Goal: Task Accomplishment & Management: Use online tool/utility

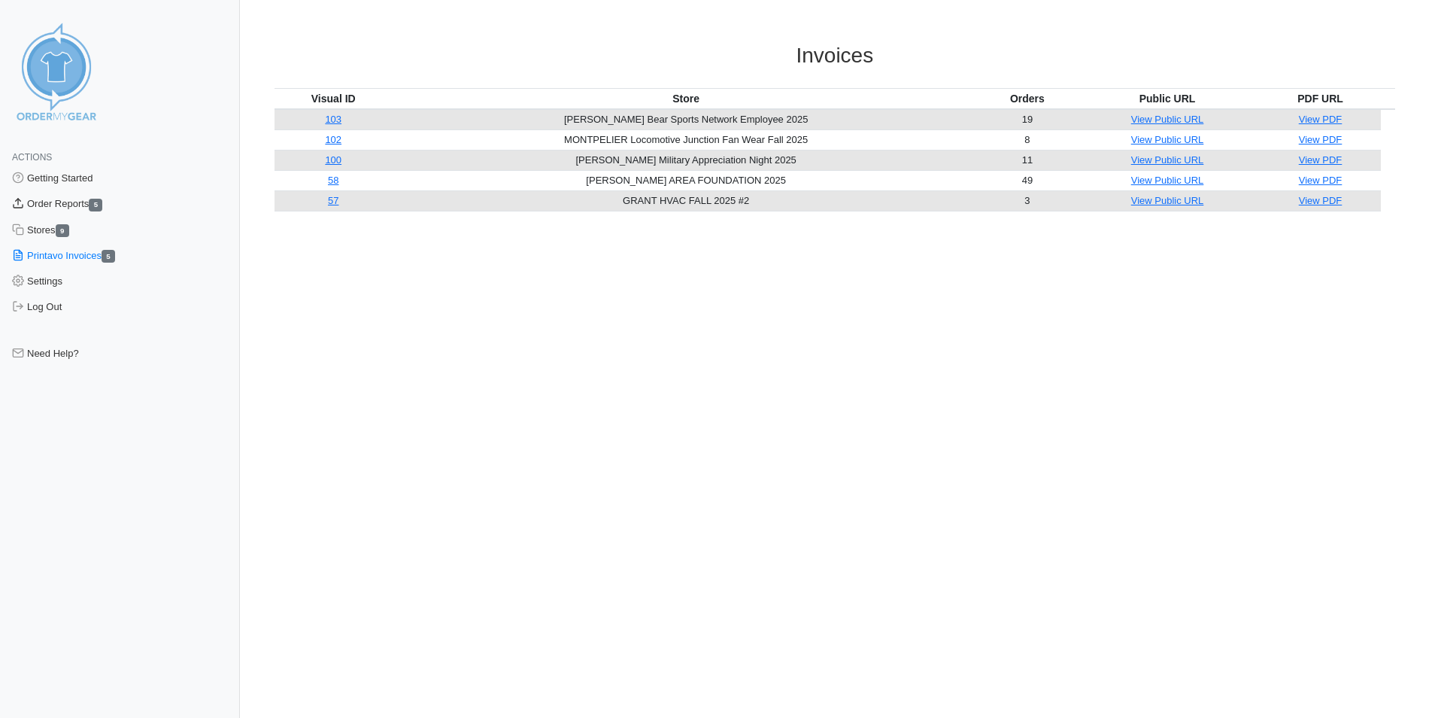
click at [66, 207] on link "Order Reports 5" at bounding box center [120, 204] width 240 height 26
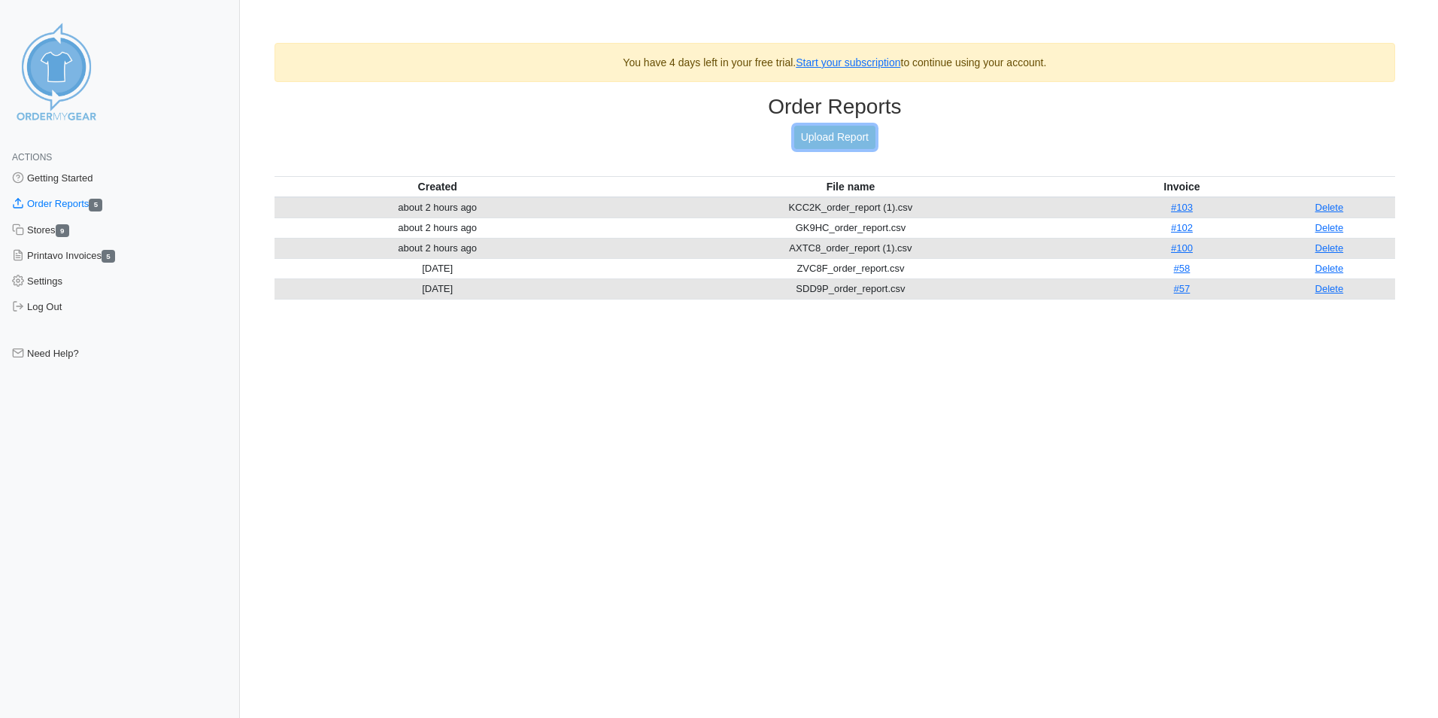
click at [834, 129] on link "Upload Report" at bounding box center [834, 137] width 81 height 23
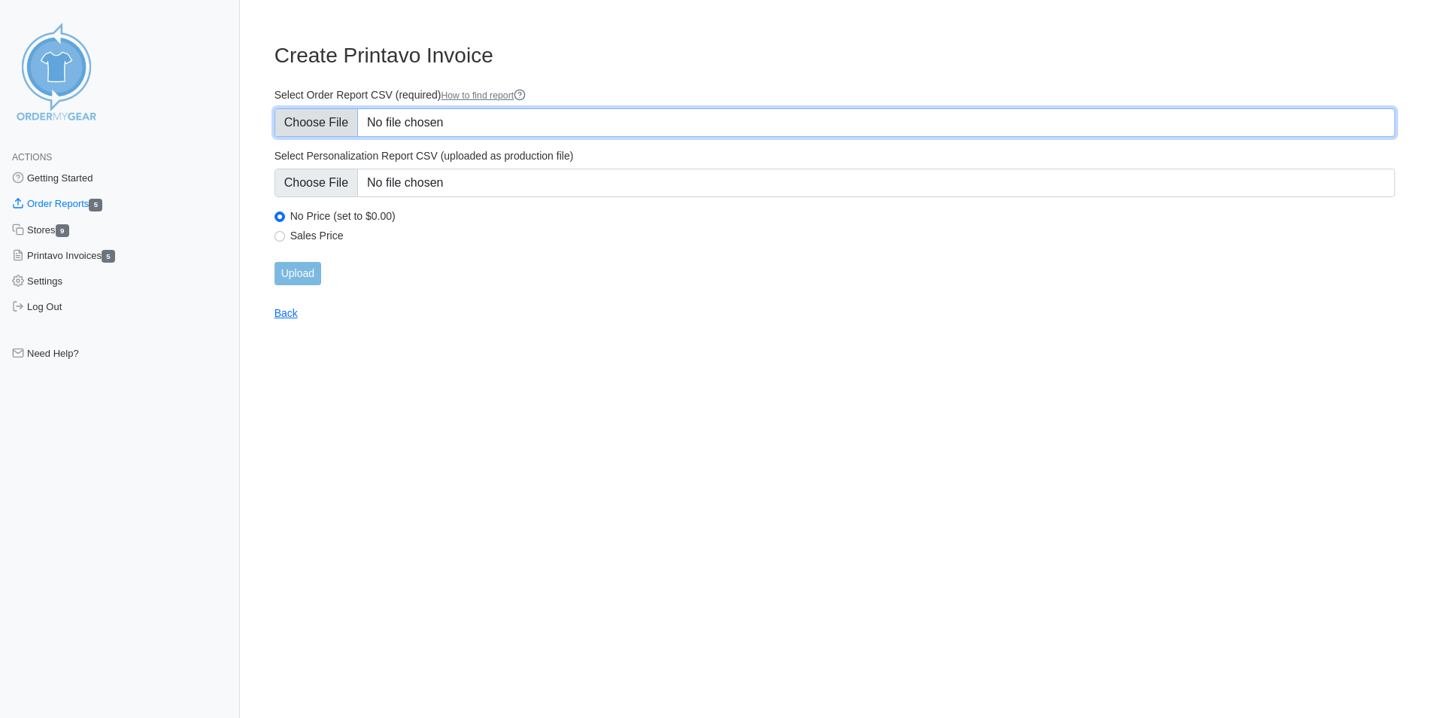
click at [339, 117] on input "Select Order Report CSV (required) How to find report" at bounding box center [835, 122] width 1121 height 29
type input "C:\fakepath\KCC2K_order_report (1).csv"
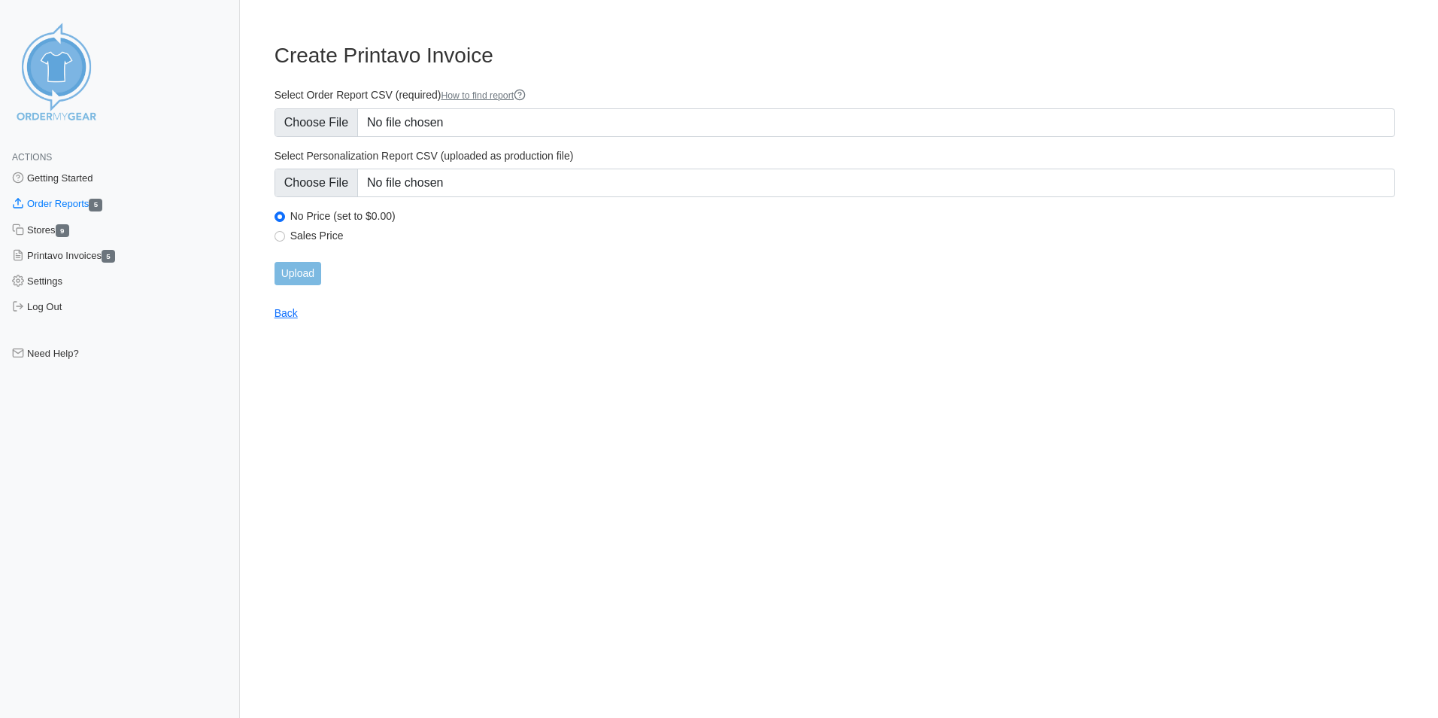
click at [327, 238] on label "Sales Price" at bounding box center [842, 236] width 1105 height 14
click at [285, 238] on input "Sales Price" at bounding box center [280, 236] width 11 height 11
radio input "true"
click at [306, 272] on input "Upload" at bounding box center [298, 273] width 47 height 23
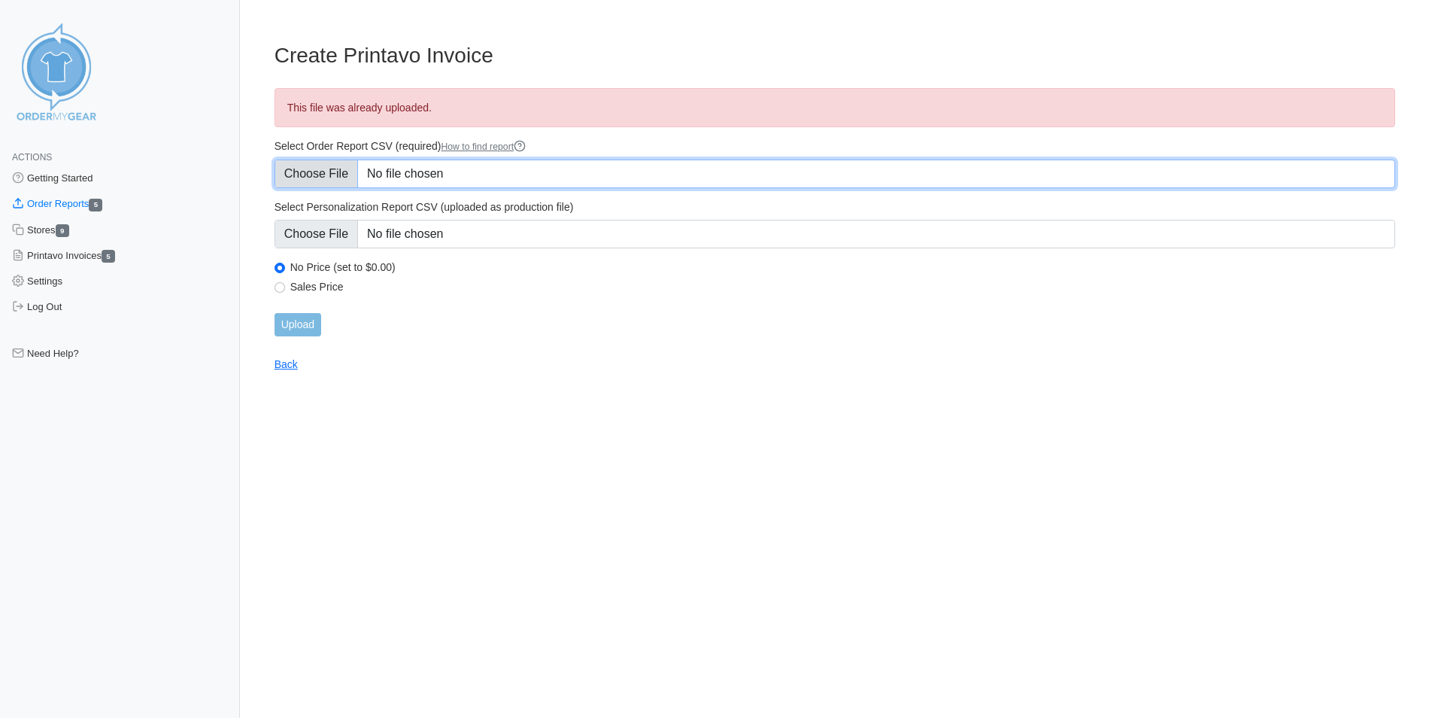
click at [338, 166] on input "Select Order Report CSV (required) How to find report" at bounding box center [835, 173] width 1121 height 29
type input "C:\fakepath\KCC2K_order_report (1).csv"
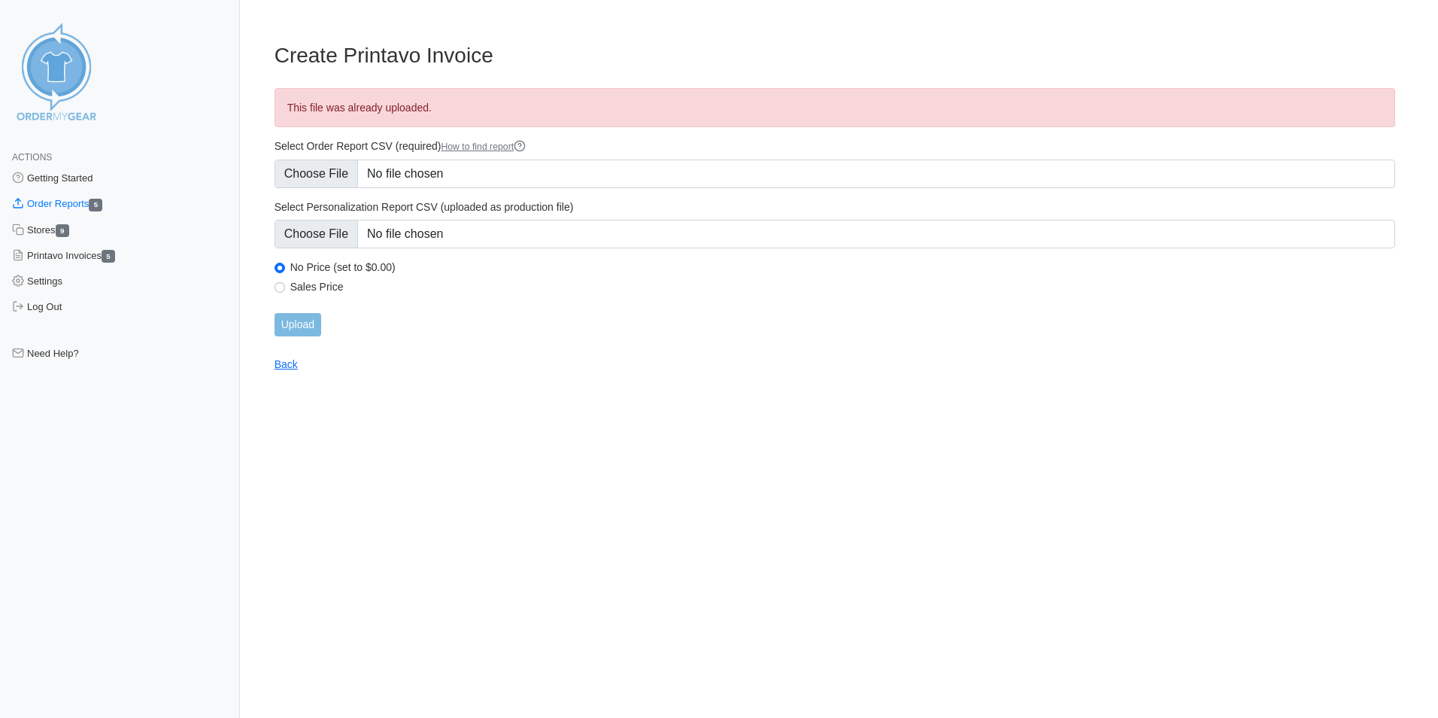
click at [305, 287] on label "Sales Price" at bounding box center [842, 287] width 1105 height 14
click at [285, 287] on input "Sales Price" at bounding box center [280, 287] width 11 height 11
radio input "true"
click at [303, 328] on input "Upload" at bounding box center [298, 324] width 47 height 23
click at [93, 259] on link "Printavo Invoices 5" at bounding box center [120, 256] width 240 height 26
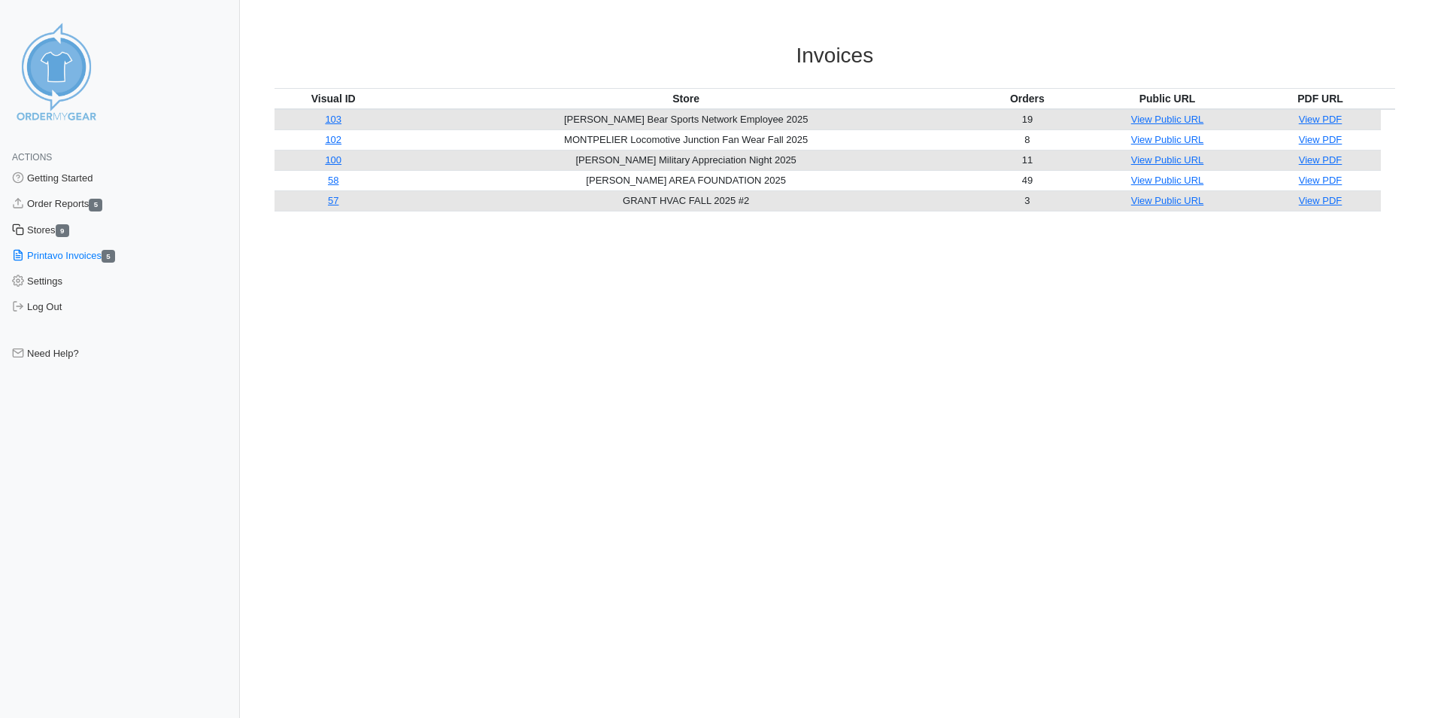
click at [60, 232] on link "Stores 9" at bounding box center [120, 230] width 240 height 26
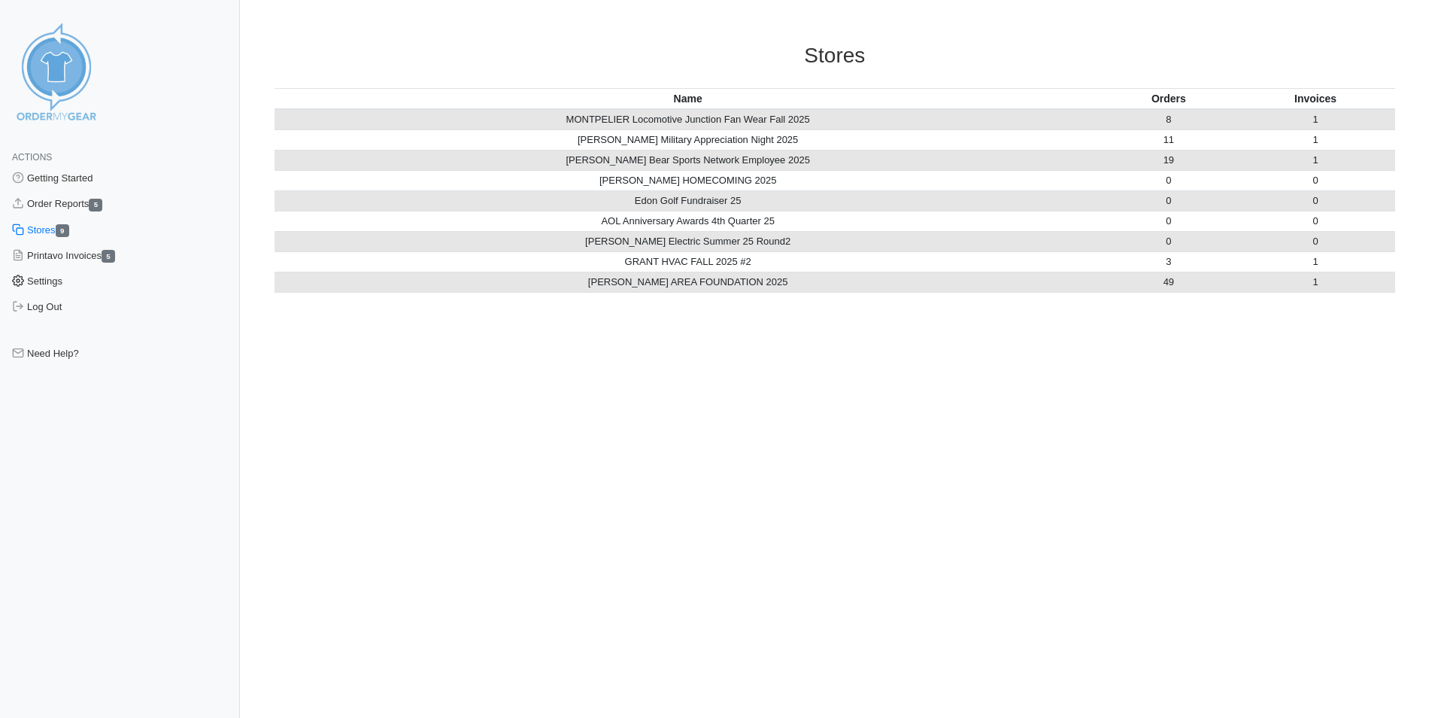
click at [60, 281] on link "Settings" at bounding box center [120, 282] width 240 height 26
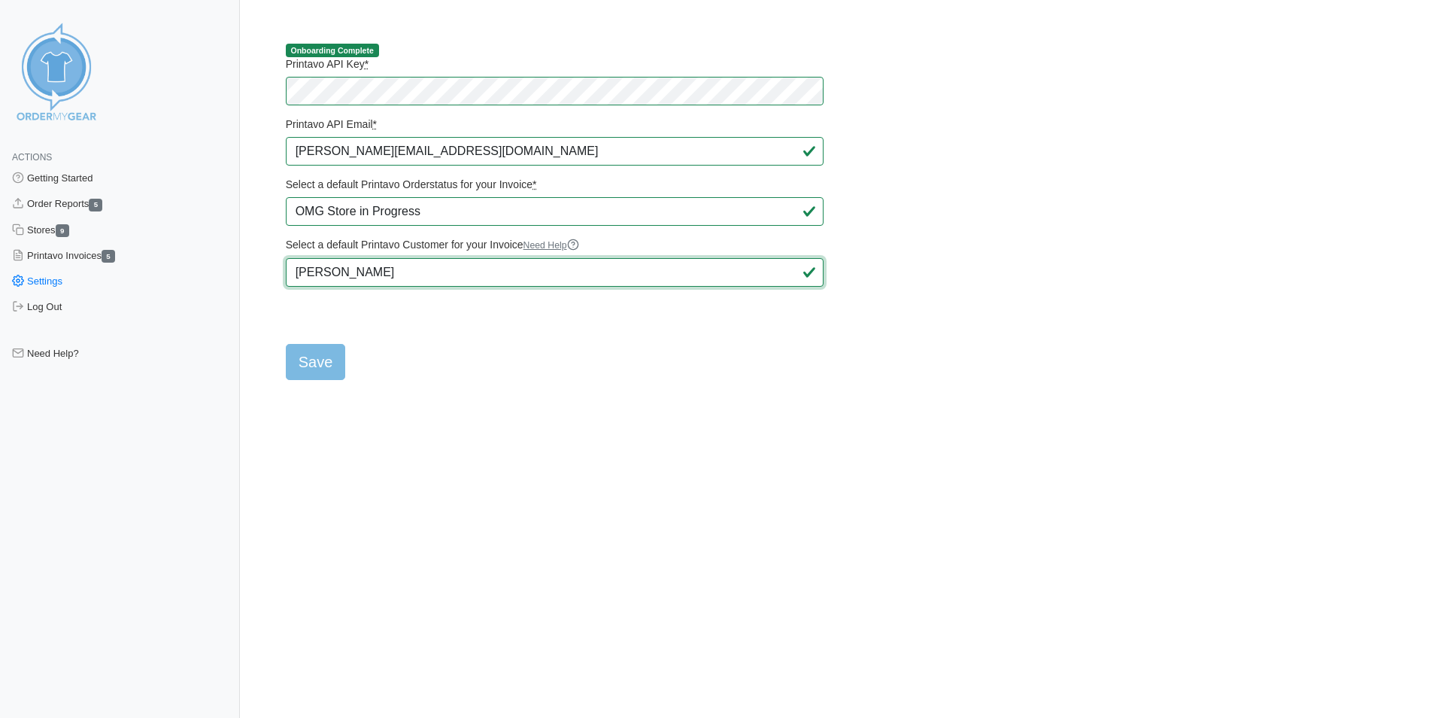
click at [377, 272] on input "Ryan Jinks" at bounding box center [555, 272] width 538 height 29
click at [576, 246] on link "Need Help" at bounding box center [552, 245] width 56 height 11
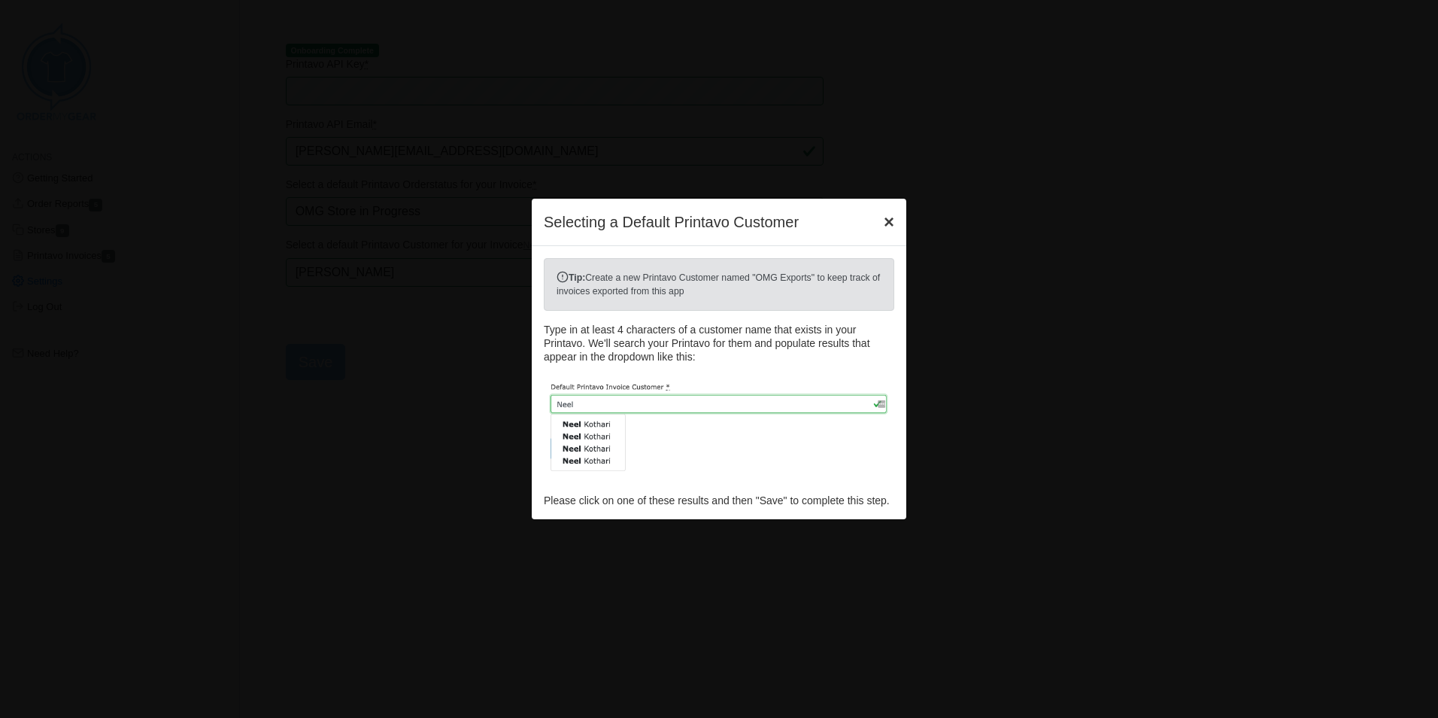
click at [885, 217] on span "×" at bounding box center [889, 221] width 11 height 20
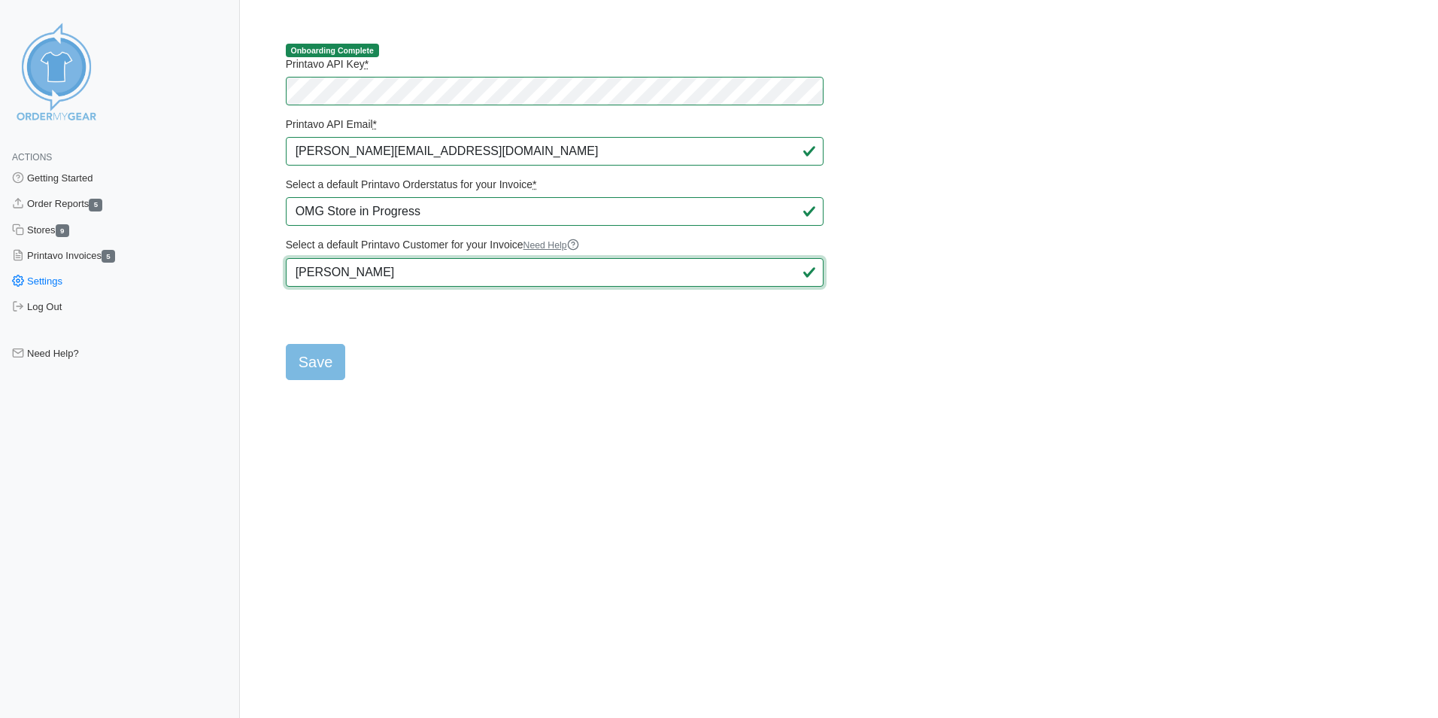
click at [607, 284] on input "Ryan Jinks" at bounding box center [555, 272] width 538 height 29
click at [310, 369] on input "Save" at bounding box center [316, 362] width 60 height 36
type input "Saving..."
click at [60, 204] on link "Order Reports 5" at bounding box center [120, 204] width 240 height 26
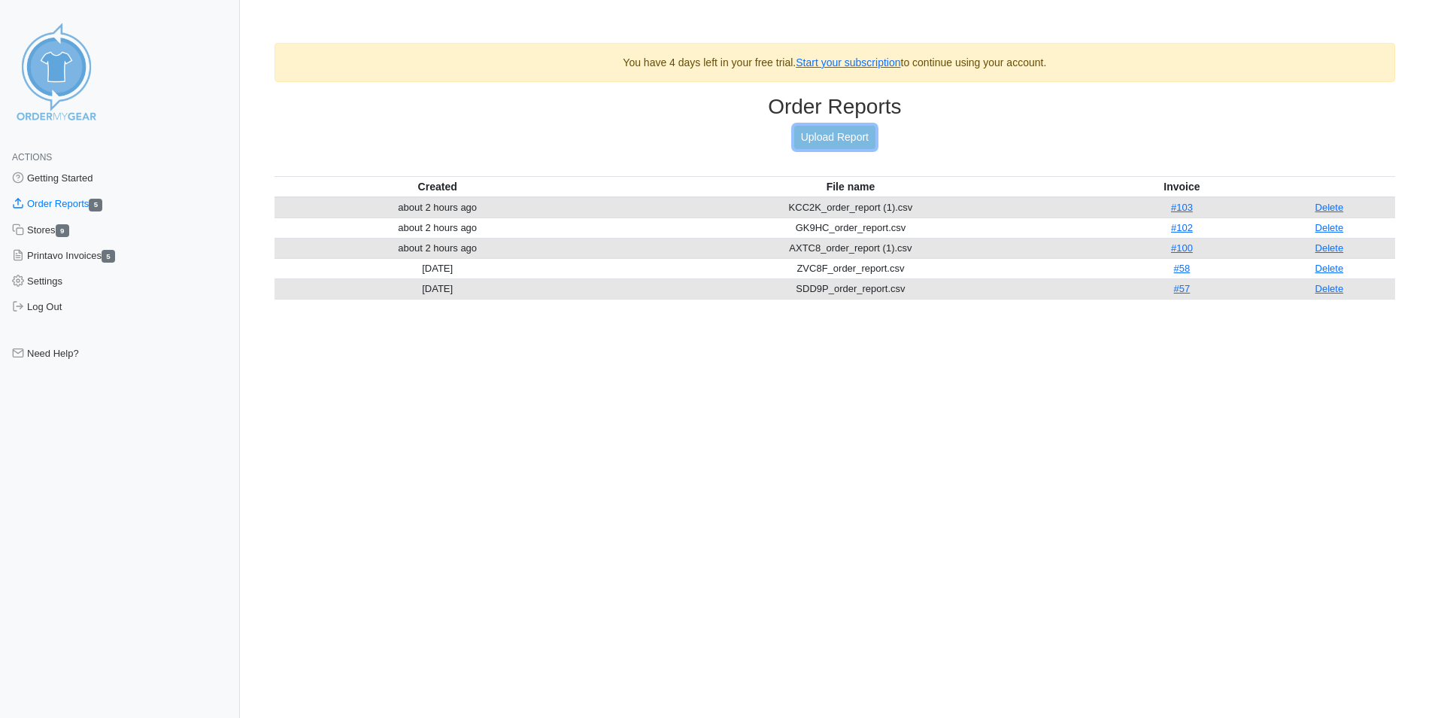
click at [827, 134] on link "Upload Report" at bounding box center [834, 137] width 81 height 23
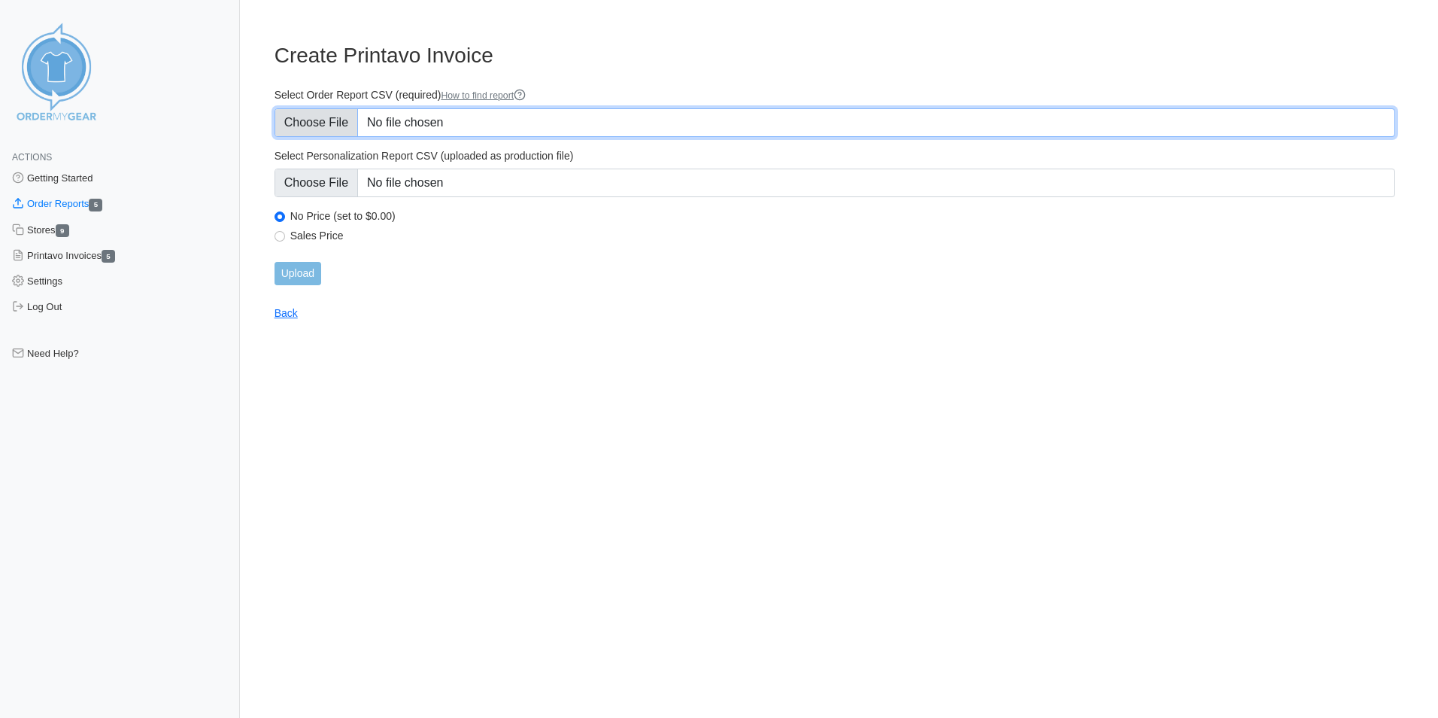
click at [341, 124] on input "Select Order Report CSV (required) How to find report" at bounding box center [835, 122] width 1121 height 29
type input "C:\fakepath\3P3DF_order_report.csv"
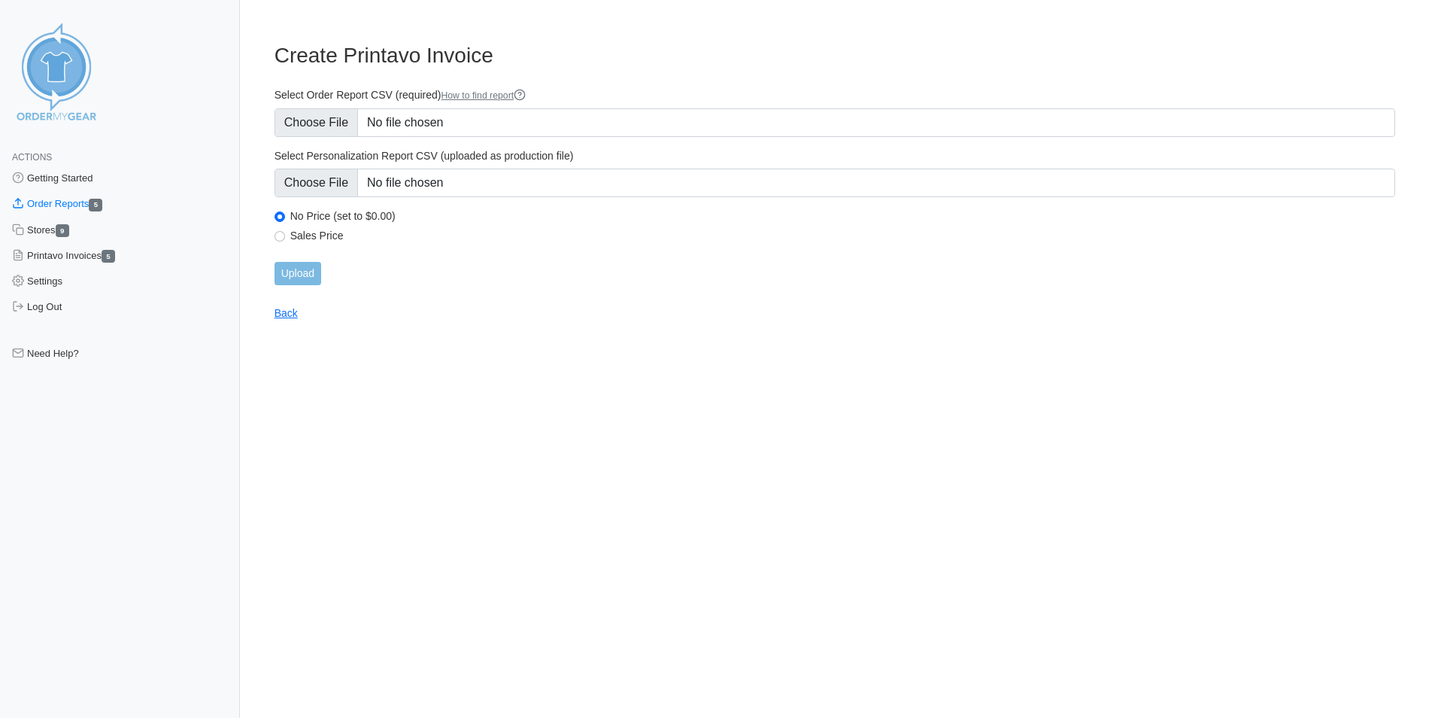
click at [331, 230] on label "Sales Price" at bounding box center [842, 236] width 1105 height 14
click at [285, 231] on input "Sales Price" at bounding box center [280, 236] width 11 height 11
radio input "true"
click at [314, 282] on input "Upload" at bounding box center [298, 273] width 47 height 23
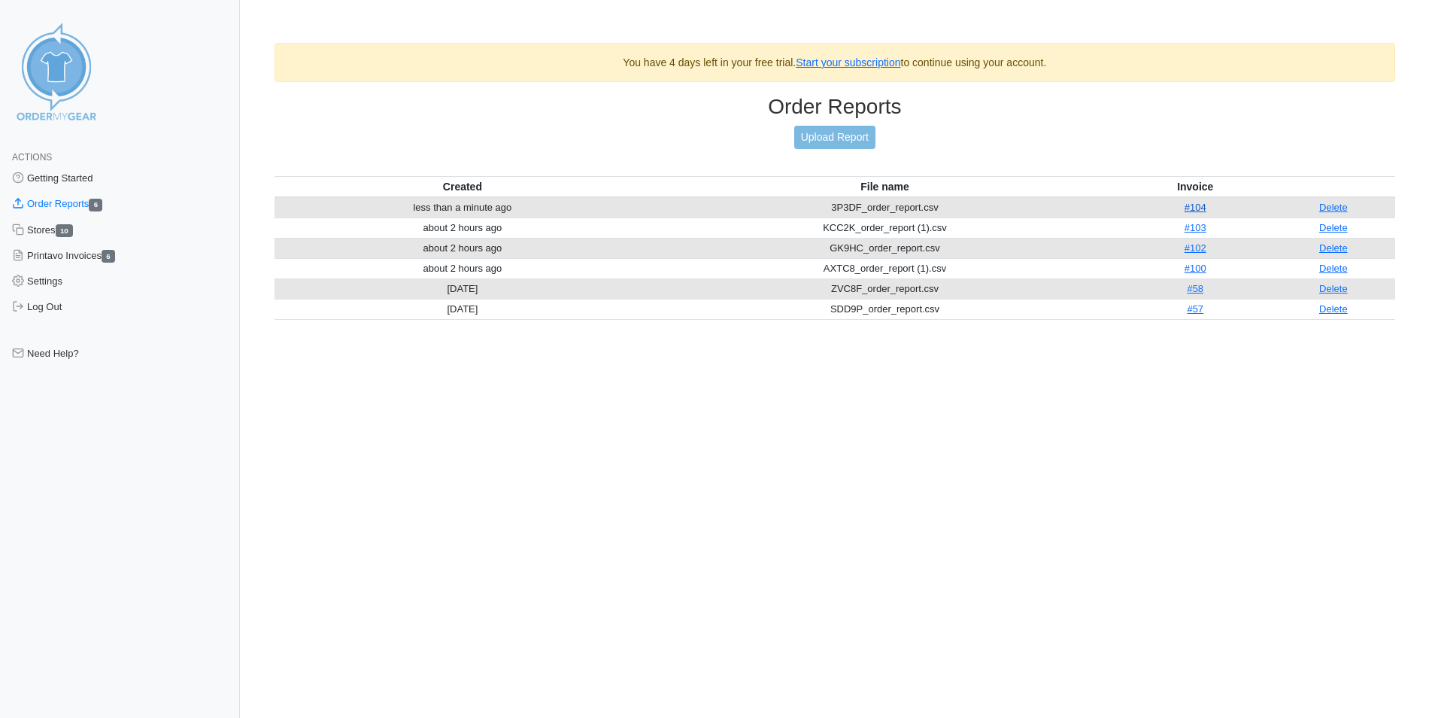
click at [1191, 210] on link "#104" at bounding box center [1196, 207] width 22 height 11
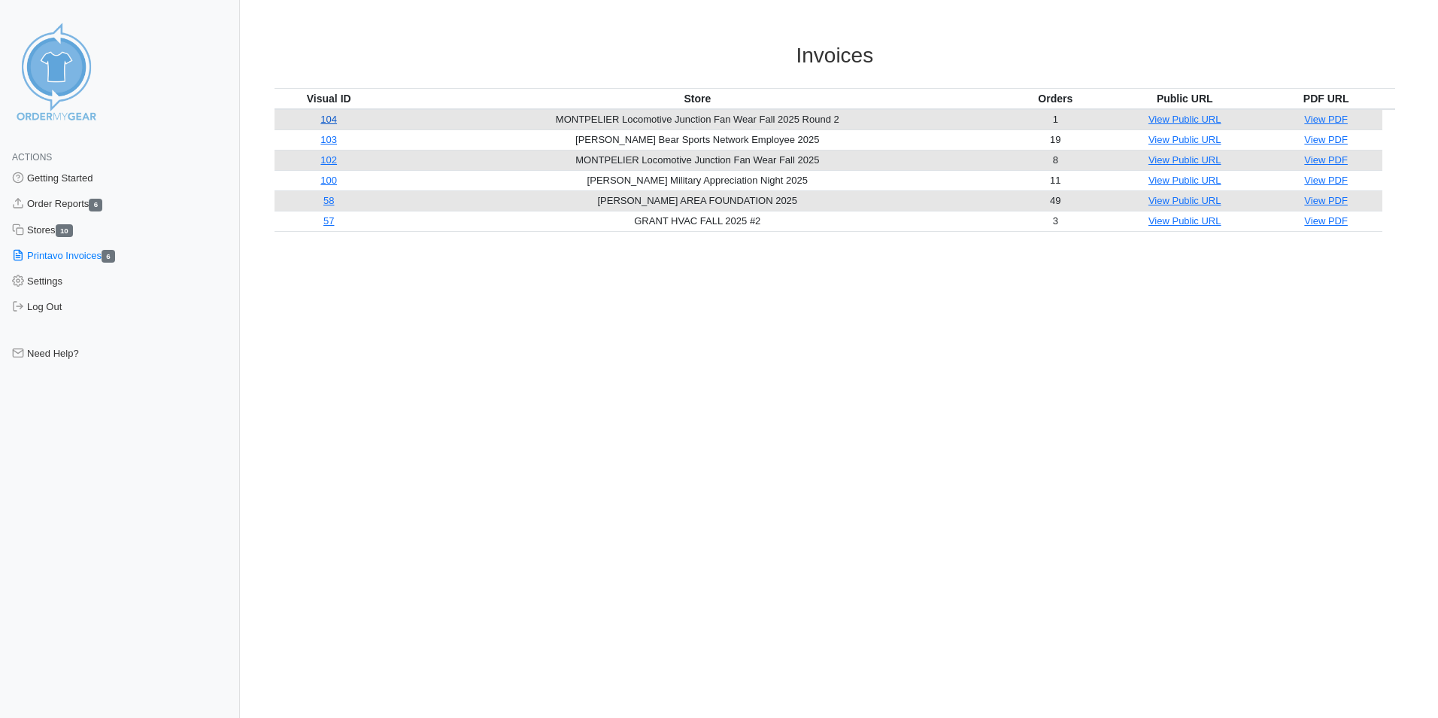
click at [333, 114] on link "104" at bounding box center [328, 119] width 17 height 11
